Goal: Information Seeking & Learning: Find specific fact

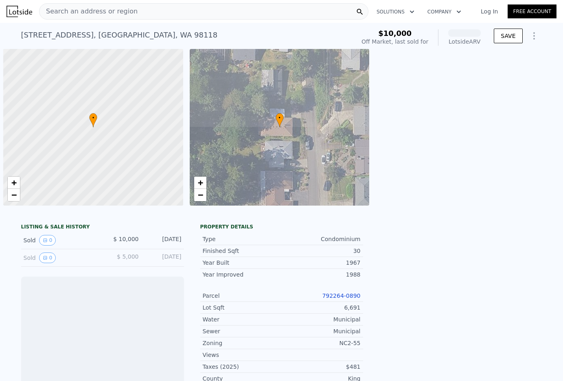
scroll to position [0, 3]
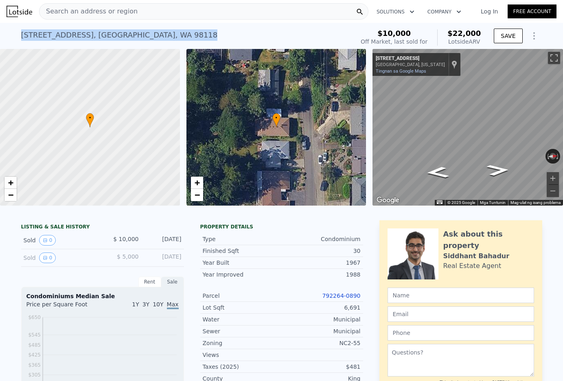
drag, startPoint x: 180, startPoint y: 38, endPoint x: 9, endPoint y: 29, distance: 171.4
click at [9, 29] on div "[STREET_ADDRESS] Sold [DATE] for $10k (~ARV $22k ) $10,000 Off Market, last sol…" at bounding box center [281, 36] width 563 height 26
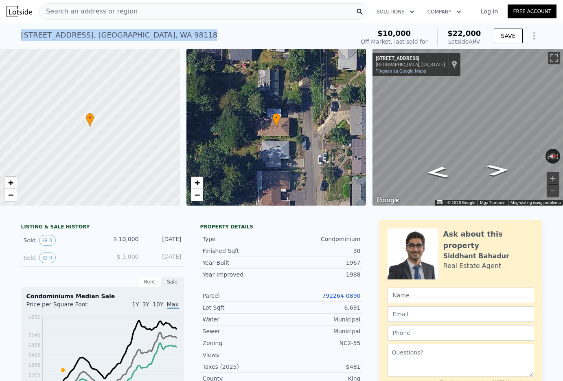
click at [470, 37] on span "$22,000" at bounding box center [464, 33] width 33 height 9
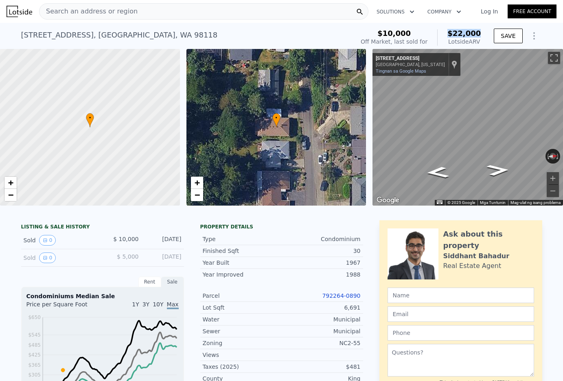
drag, startPoint x: 482, startPoint y: 36, endPoint x: 447, endPoint y: 37, distance: 35.9
click at [447, 37] on div "$10,000 Off Market, last sold for $22,000 Lotside ARV" at bounding box center [421, 37] width 127 height 23
copy span "$22,000"
click at [406, 70] on link "Tingnan sa Google Maps" at bounding box center [401, 70] width 51 height 5
click at [175, 35] on div "[STREET_ADDRESS] Sold [DATE] for $10k (~ARV $22k )" at bounding box center [186, 37] width 330 height 23
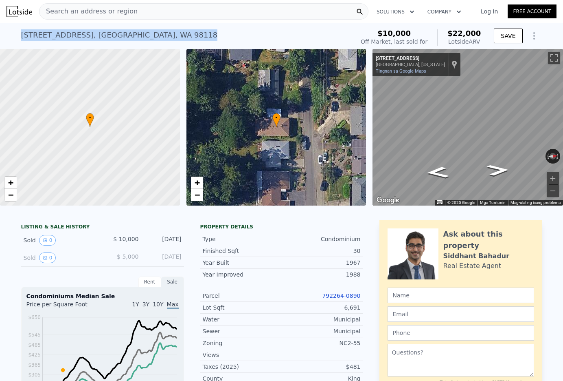
drag, startPoint x: 117, startPoint y: 29, endPoint x: 17, endPoint y: 31, distance: 99.8
click at [17, 31] on div "[STREET_ADDRESS] Sold [DATE] for $10k (~ARV $22k ) $10,000 Off Market, last sol…" at bounding box center [281, 36] width 563 height 26
copy div "[STREET_ADDRESS]"
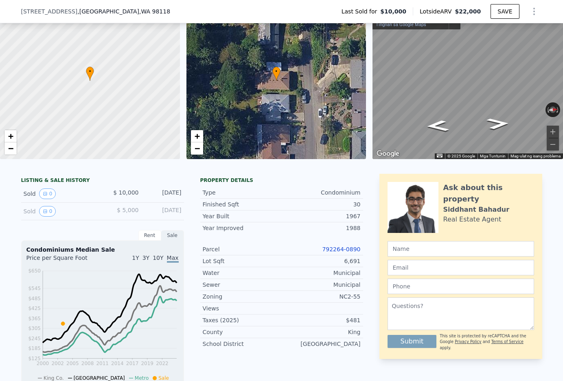
scroll to position [53, 0]
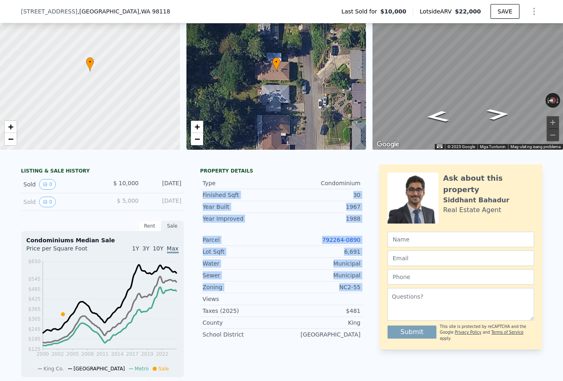
drag, startPoint x: 201, startPoint y: 192, endPoint x: 361, endPoint y: 293, distance: 189.3
click at [361, 293] on div "Type Condominium Finished Sqft 30 Year Built 1967 Year Improved 1988 Parcel 792…" at bounding box center [281, 257] width 163 height 166
copy div "Finished Sqft 30 Year Built 1967 Year Improved 1988 Parcel 792264-0890 Lot Sqft…"
click at [285, 240] on div "792264-0890" at bounding box center [321, 239] width 79 height 8
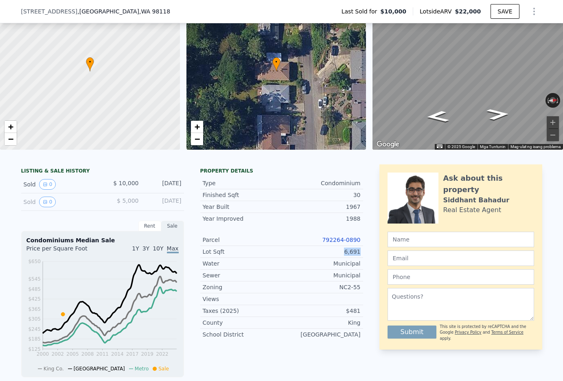
drag, startPoint x: 346, startPoint y: 251, endPoint x: 363, endPoint y: 255, distance: 18.4
click at [363, 255] on div "LISTING & SALE HISTORY Sold 0 $ 10,000 [DATE] Sold 0 $ 5,000 [DATE] Rent Sale R…" at bounding box center [282, 337] width 522 height 346
copy div "6,691"
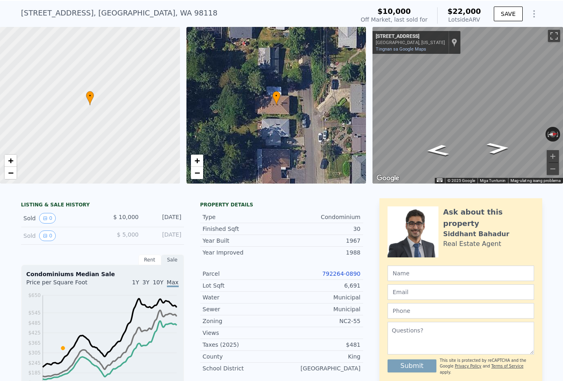
scroll to position [7, 0]
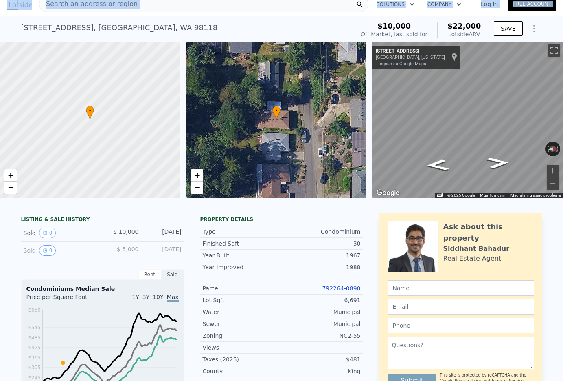
drag, startPoint x: 176, startPoint y: 6, endPoint x: 6, endPoint y: 5, distance: 169.5
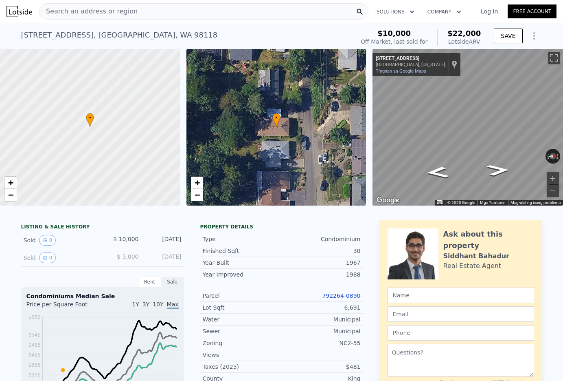
drag, startPoint x: 170, startPoint y: 33, endPoint x: 176, endPoint y: 34, distance: 5.4
click at [170, 33] on div "[STREET_ADDRESS]" at bounding box center [119, 34] width 197 height 11
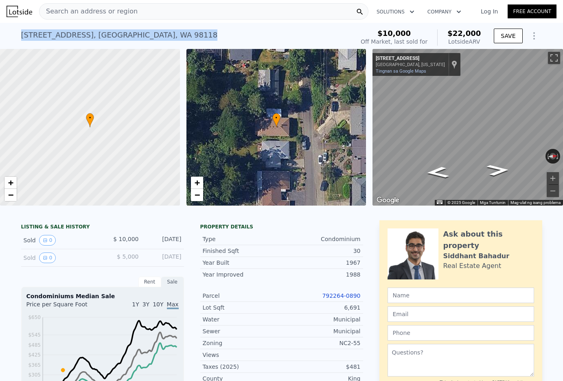
drag, startPoint x: 180, startPoint y: 35, endPoint x: 22, endPoint y: 35, distance: 158.1
click at [22, 35] on div "[STREET_ADDRESS] Sold [DATE] for $10k (~ARV $22k )" at bounding box center [186, 37] width 330 height 23
copy div "[STREET_ADDRESS]"
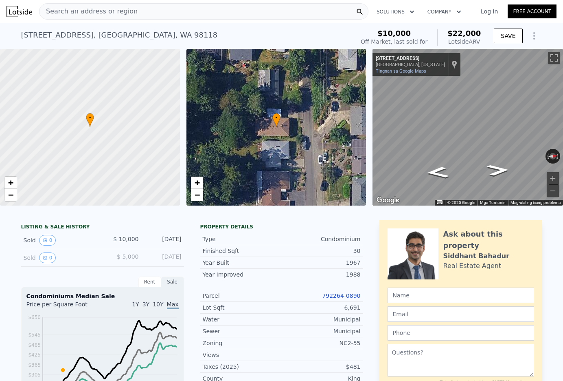
click at [207, 18] on div "Search an address or region" at bounding box center [204, 11] width 330 height 16
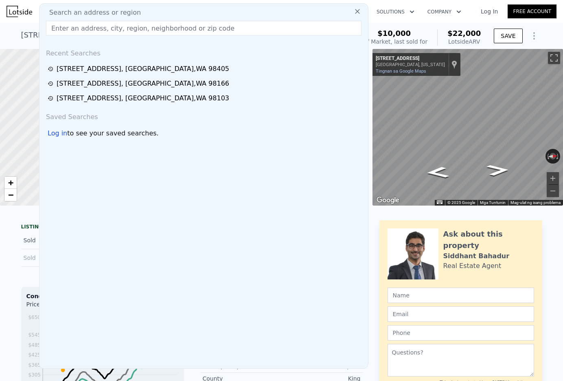
click at [207, 15] on div "Search an address or region" at bounding box center [204, 13] width 322 height 10
click at [182, 30] on input "text" at bounding box center [204, 28] width 316 height 15
paste input "[STREET_ADDRESS]"
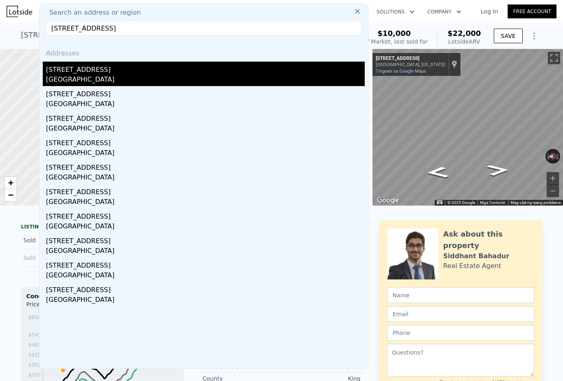
type input "[STREET_ADDRESS]"
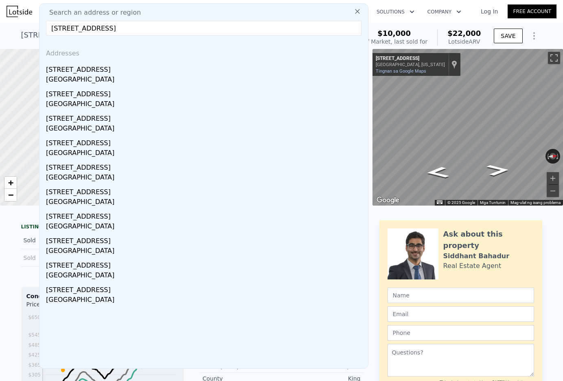
click at [136, 79] on div "[GEOGRAPHIC_DATA]" at bounding box center [205, 80] width 319 height 11
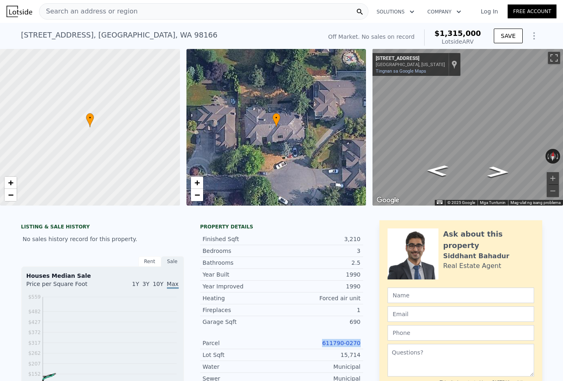
drag, startPoint x: 363, startPoint y: 342, endPoint x: 324, endPoint y: 244, distance: 105.4
click at [326, 343] on div "LISTING & SALE HISTORY No sales history record for this property. Rent Sale Ren…" at bounding box center [282, 383] width 522 height 326
copy link "611790-0270"
